Goal: Information Seeking & Learning: Check status

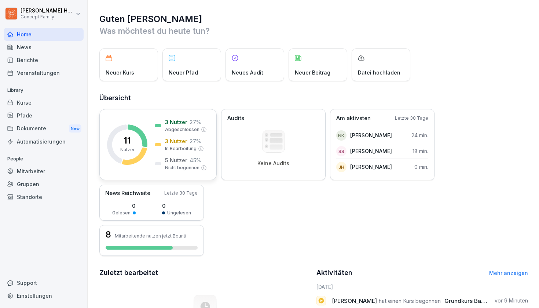
click at [154, 166] on div "11 Nutzer 3 Nutzer 27 % Abgeschlossen 3 Nutzer 27 % In Bearbeitung 5 Nutzer 45 …" at bounding box center [157, 144] width 117 height 71
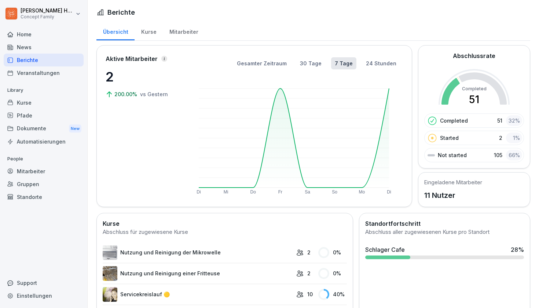
click at [145, 167] on div "Aktive Mitarbeiter 2 200.00% vs [DATE]" at bounding box center [142, 125] width 73 height 143
click at [181, 34] on div "Mitarbeiter" at bounding box center [184, 31] width 42 height 19
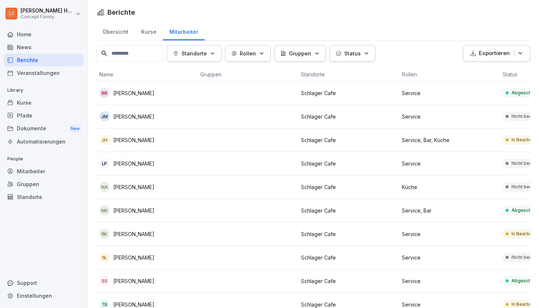
click at [109, 37] on div "Übersicht" at bounding box center [115, 31] width 38 height 19
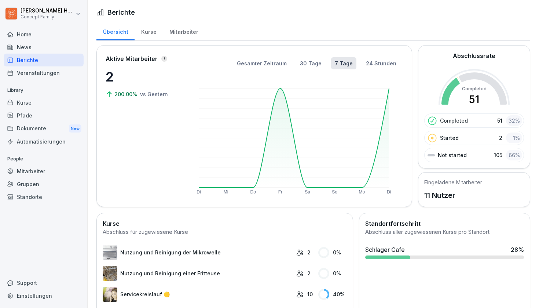
click at [273, 30] on div "Übersicht Kurse Mitarbeiter" at bounding box center [313, 31] width 434 height 19
click at [267, 71] on div "Gesamter Zeitraum 30 Tage 7 Tage 24 Stunden Di Mi Do Fr Sa So Mo Di" at bounding box center [294, 125] width 218 height 143
click at [266, 69] on button "Gesamter Zeitraum" at bounding box center [261, 63] width 57 height 12
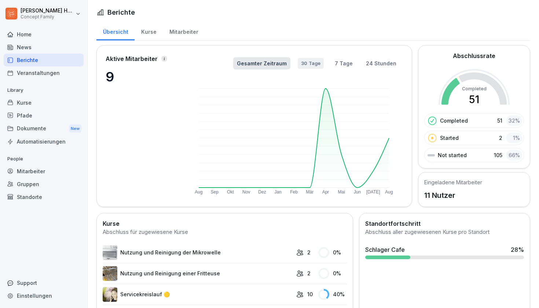
click at [312, 60] on button "30 Tage" at bounding box center [311, 63] width 26 height 11
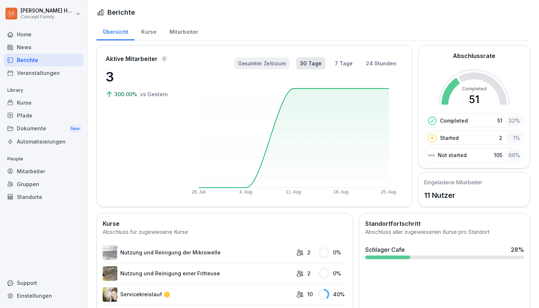
click at [289, 63] on button "Gesamter Zeitraum" at bounding box center [261, 64] width 55 height 12
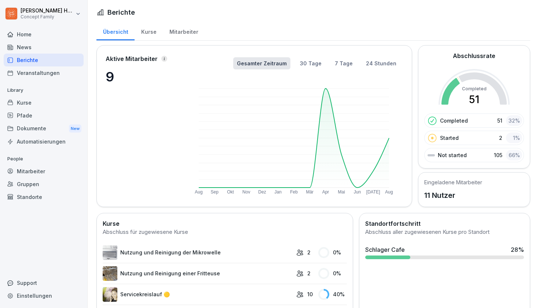
click at [176, 32] on div "Mitarbeiter" at bounding box center [184, 31] width 42 height 19
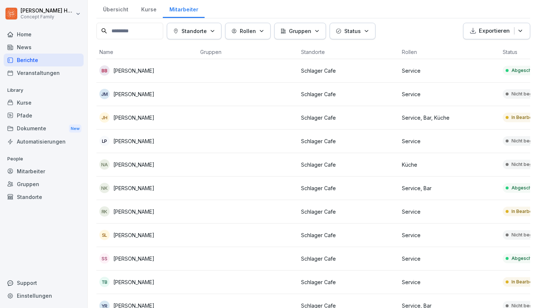
click at [160, 98] on div "[PERSON_NAME]" at bounding box center [146, 94] width 95 height 10
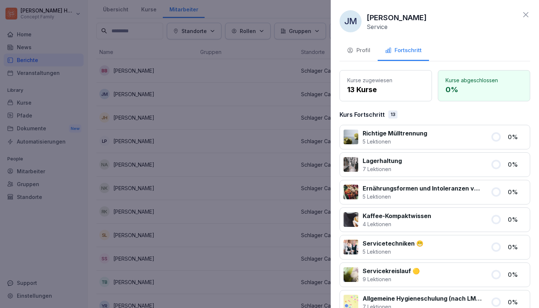
click at [527, 15] on icon at bounding box center [525, 14] width 9 height 9
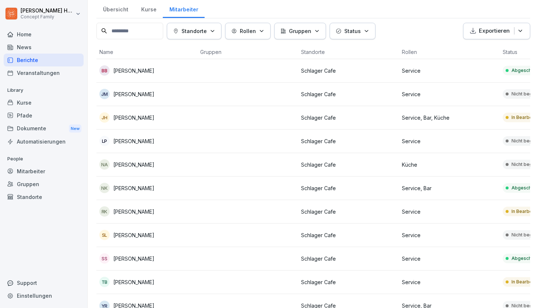
click at [172, 111] on td "[PERSON_NAME]" at bounding box center [146, 117] width 101 height 23
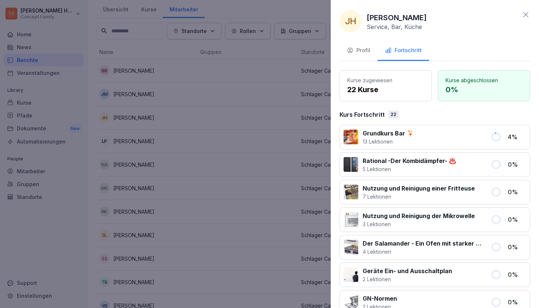
click at [525, 12] on icon at bounding box center [525, 14] width 9 height 9
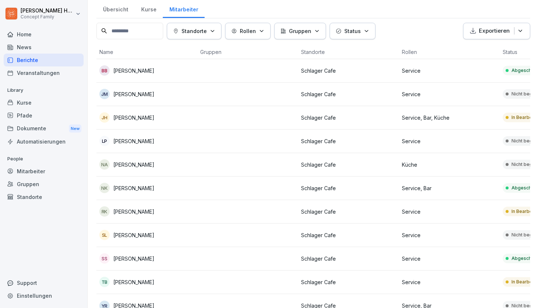
click at [30, 104] on div "Kurse" at bounding box center [44, 102] width 80 height 13
